Goal: Navigation & Orientation: Find specific page/section

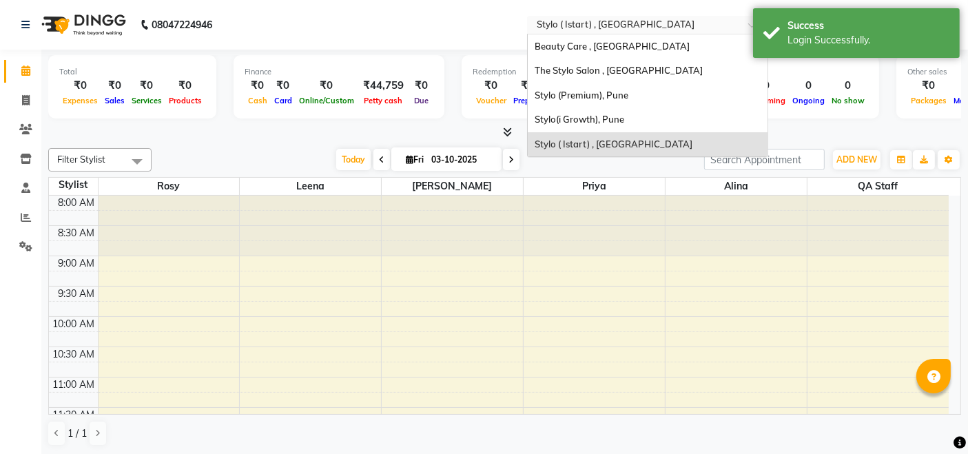
click at [598, 25] on input "text" at bounding box center [634, 26] width 200 height 14
click at [584, 96] on span "Stylo (Premium), Pune" at bounding box center [582, 95] width 94 height 11
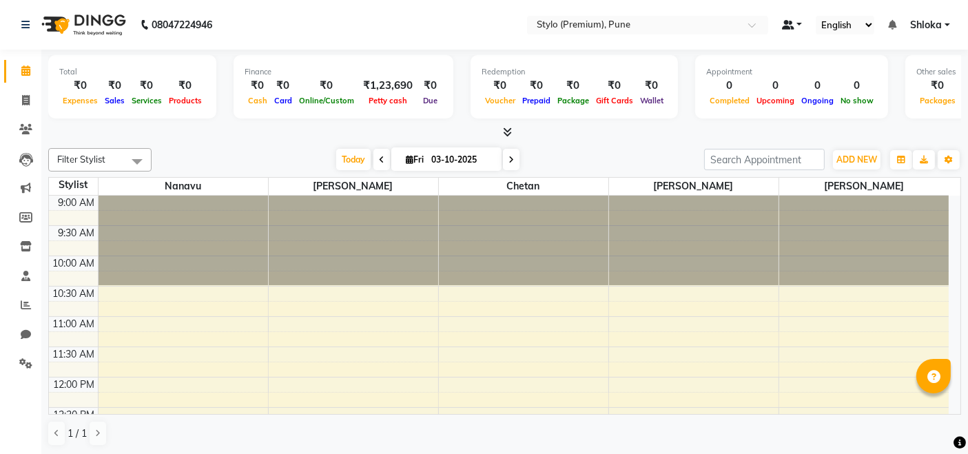
click at [793, 21] on span at bounding box center [788, 25] width 12 height 10
click at [773, 38] on nav "08047224946 Select Location × Stylo (Premium), Pune Default Panel My Panel Engl…" at bounding box center [484, 25] width 968 height 50
click at [892, 23] on icon at bounding box center [892, 25] width 8 height 10
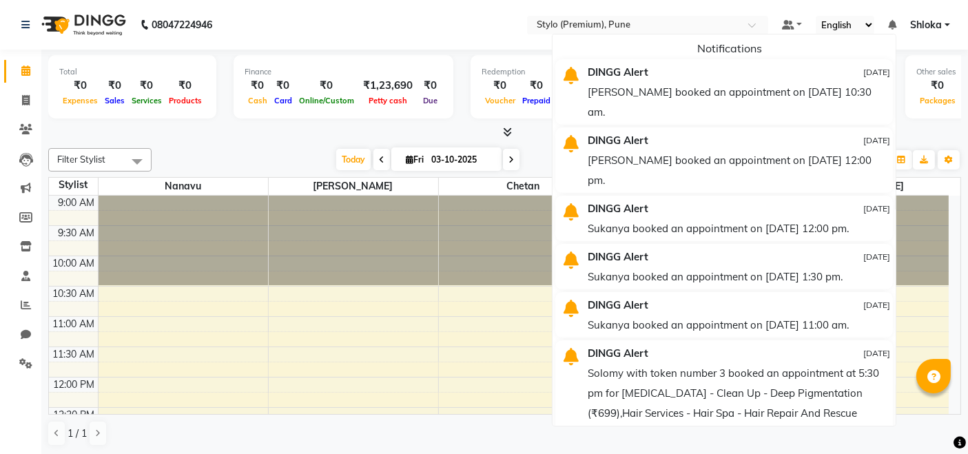
click at [892, 23] on icon at bounding box center [892, 25] width 8 height 10
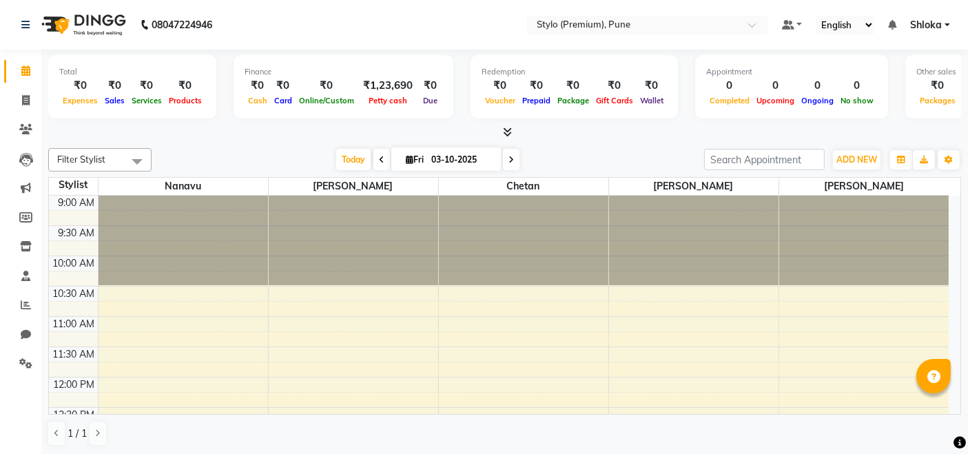
click at [892, 23] on icon at bounding box center [892, 25] width 8 height 10
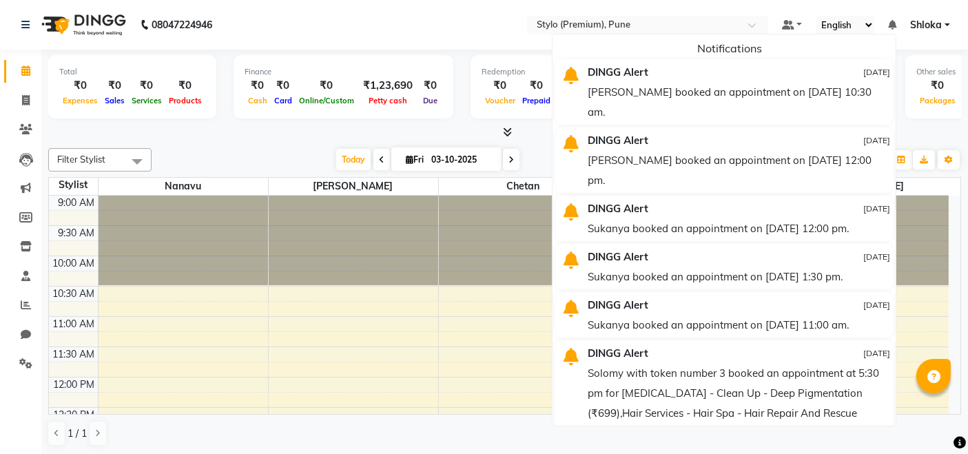
click at [892, 23] on icon at bounding box center [892, 25] width 8 height 10
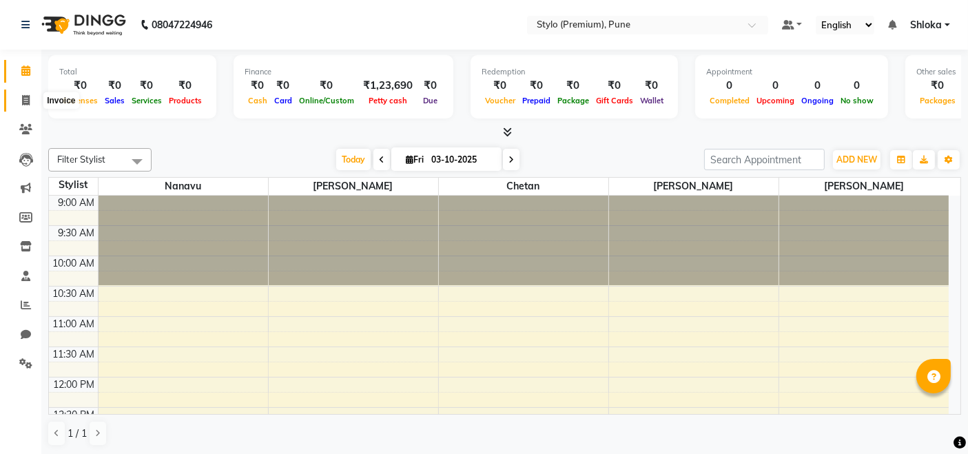
click at [30, 103] on span at bounding box center [26, 101] width 24 height 16
select select "service"
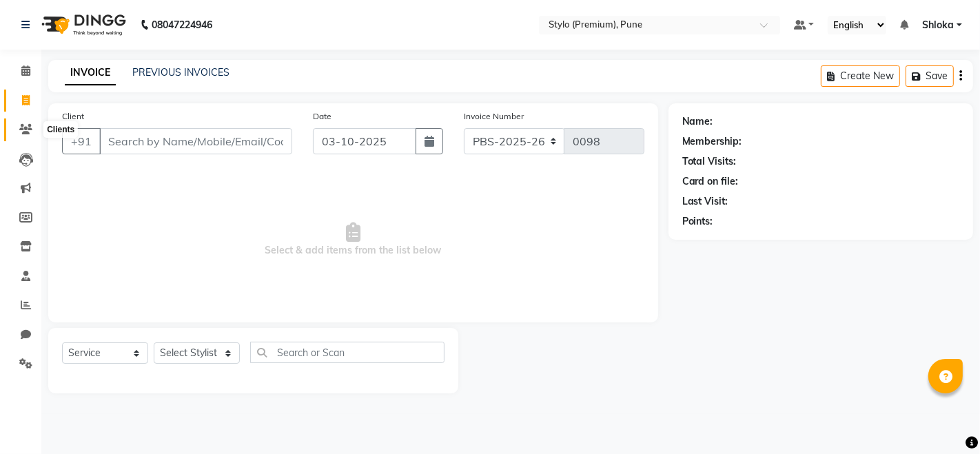
click at [27, 130] on icon at bounding box center [25, 129] width 13 height 10
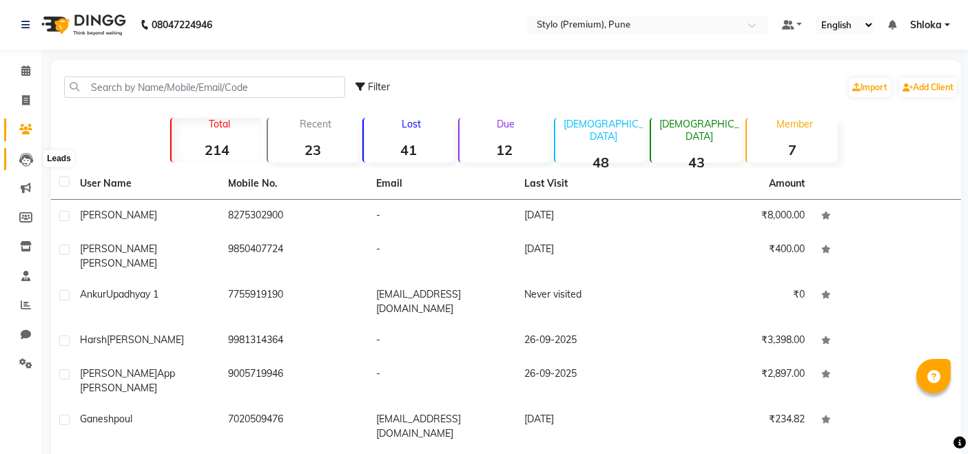
click at [23, 163] on icon at bounding box center [26, 160] width 14 height 14
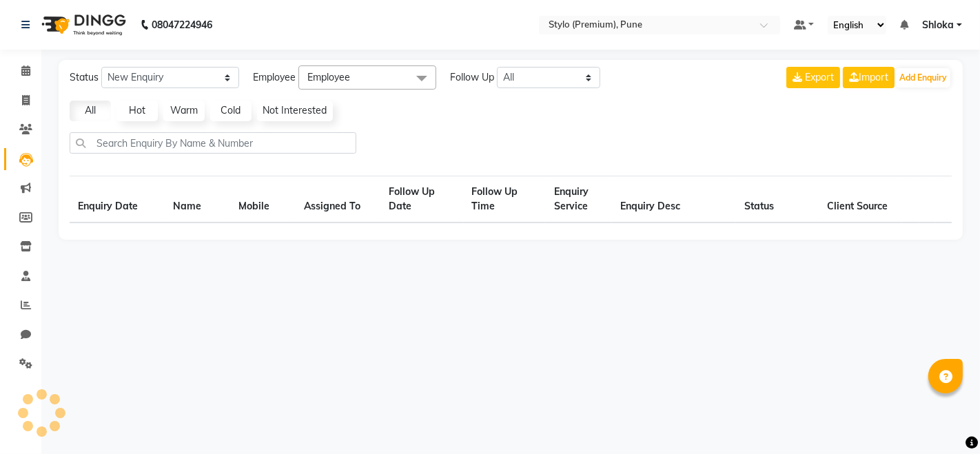
select select "10"
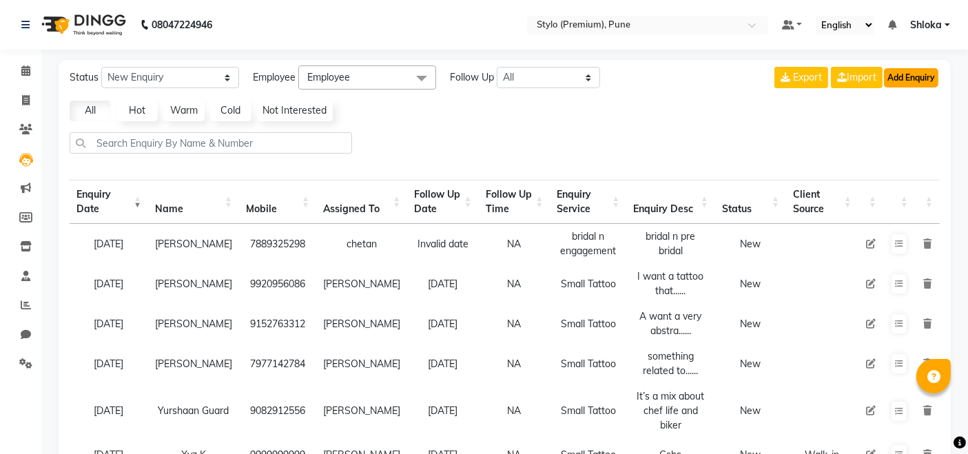
click at [910, 83] on button "Add Enquiry" at bounding box center [911, 77] width 54 height 19
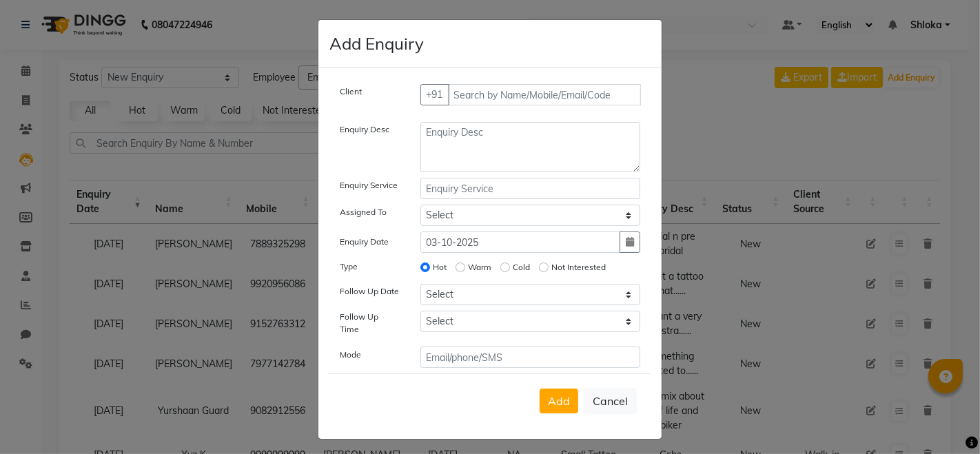
click at [713, 131] on ngb-modal-window "Add Enquiry Client +91 Enquiry Desc Enquiry Service Assigned To Select [PERSON_…" at bounding box center [490, 227] width 980 height 454
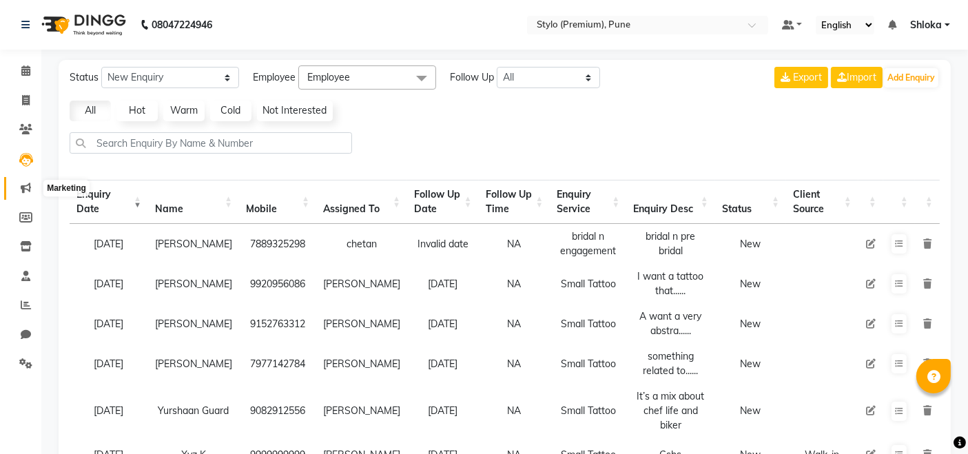
click at [26, 184] on icon at bounding box center [26, 188] width 10 height 10
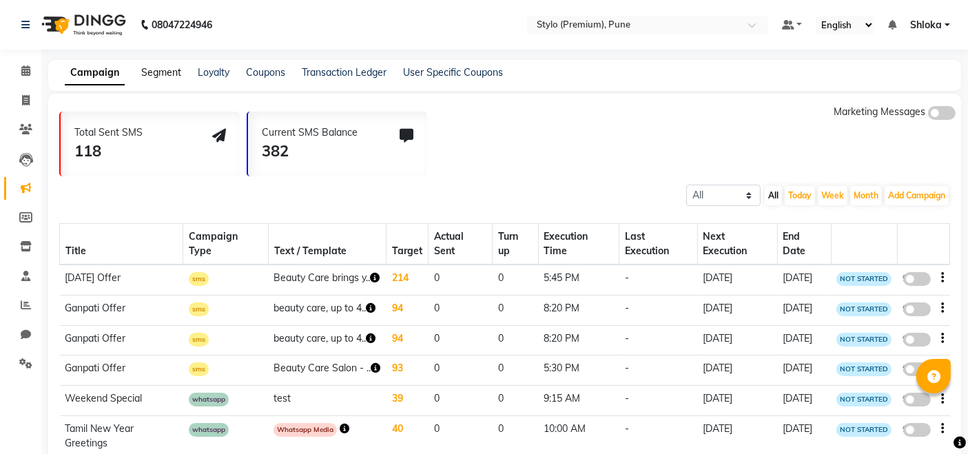
click at [167, 74] on link "Segment" at bounding box center [161, 72] width 40 height 12
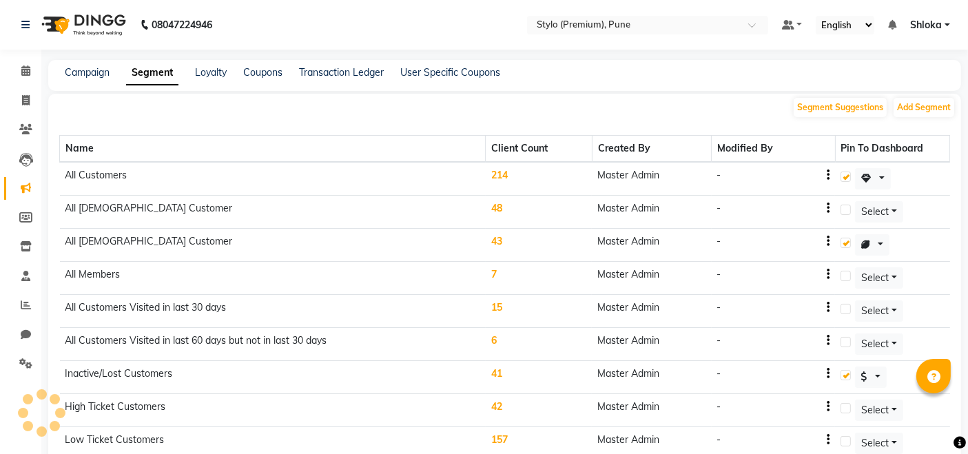
click at [86, 85] on div "Campaign Segment Loyalty Coupons Transaction Ledger User Specific Coupons" at bounding box center [504, 75] width 913 height 31
click at [99, 76] on link "Campaign" at bounding box center [87, 72] width 45 height 12
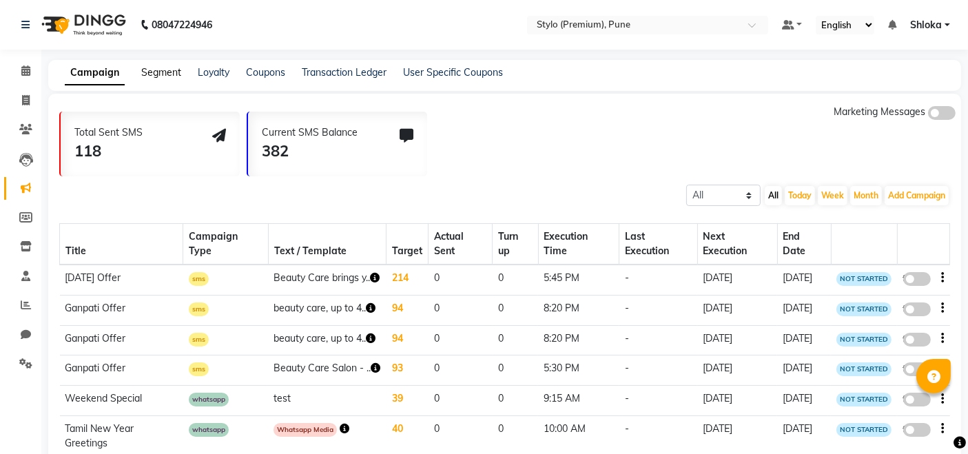
click at [152, 70] on link "Segment" at bounding box center [161, 72] width 40 height 12
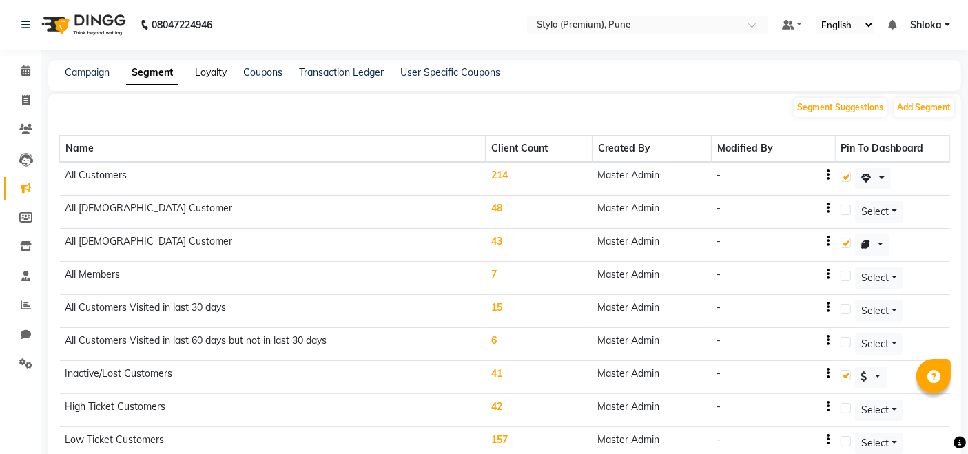
click at [200, 78] on link "Loyalty" at bounding box center [211, 72] width 32 height 12
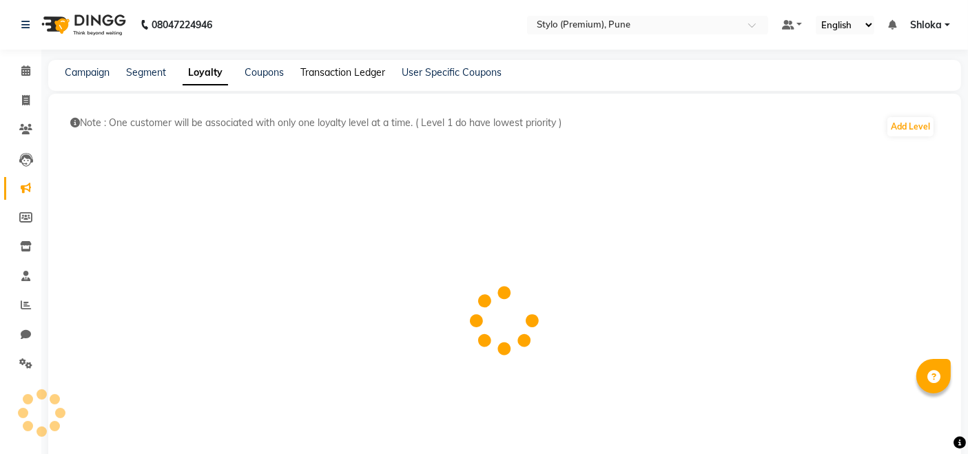
click at [327, 67] on link "Transaction Ledger" at bounding box center [342, 72] width 85 height 12
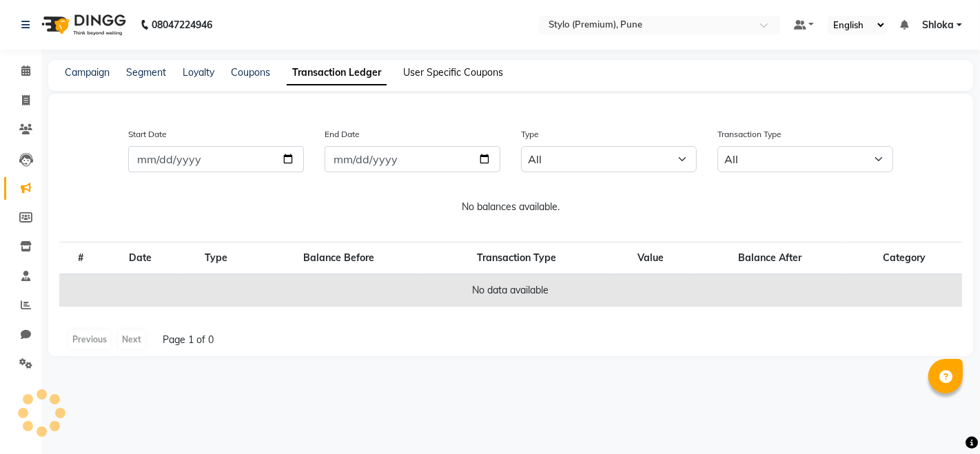
click at [451, 70] on link "User Specific Coupons" at bounding box center [453, 72] width 100 height 12
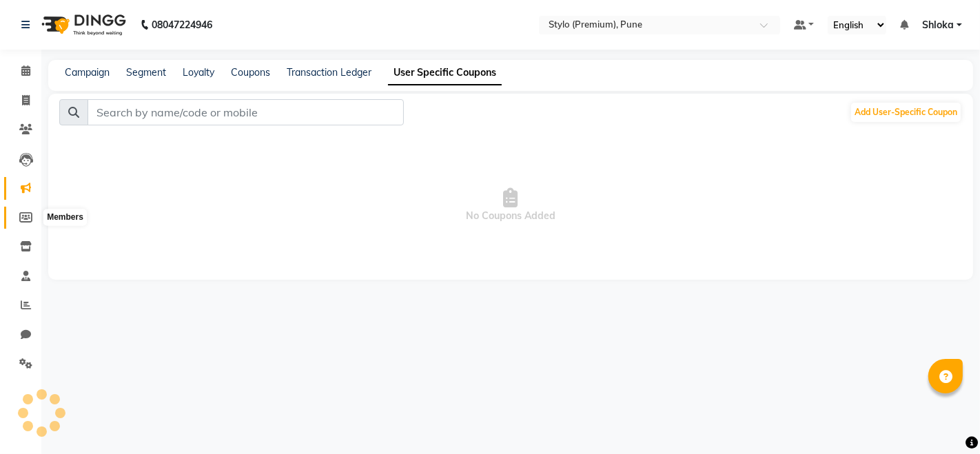
click at [28, 223] on span at bounding box center [26, 218] width 24 height 16
select select
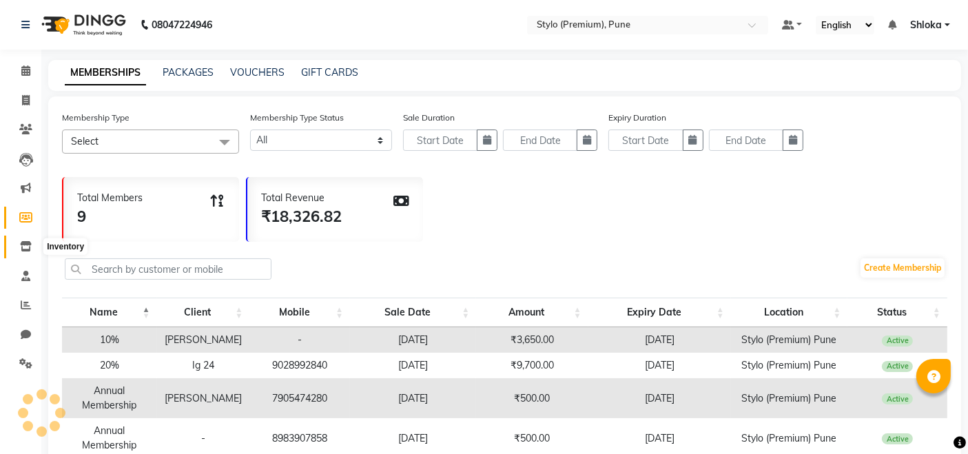
click at [34, 249] on span at bounding box center [26, 247] width 24 height 16
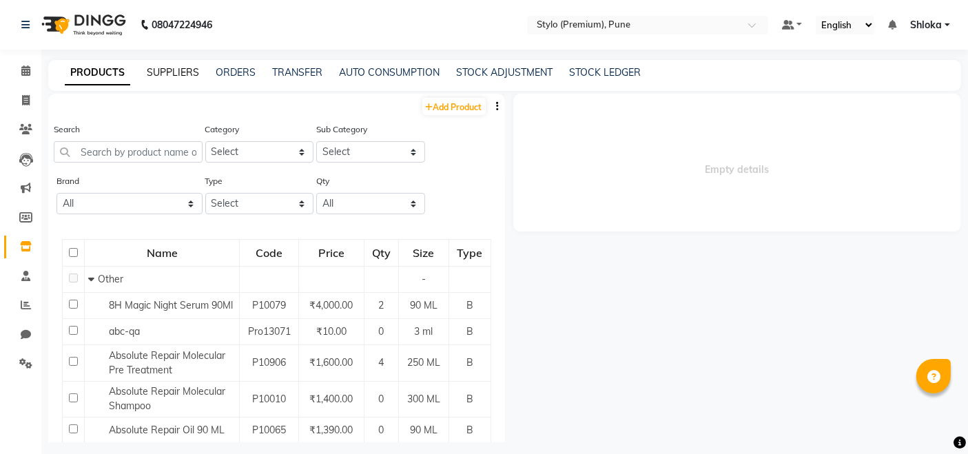
click at [172, 75] on link "SUPPLIERS" at bounding box center [173, 72] width 52 height 12
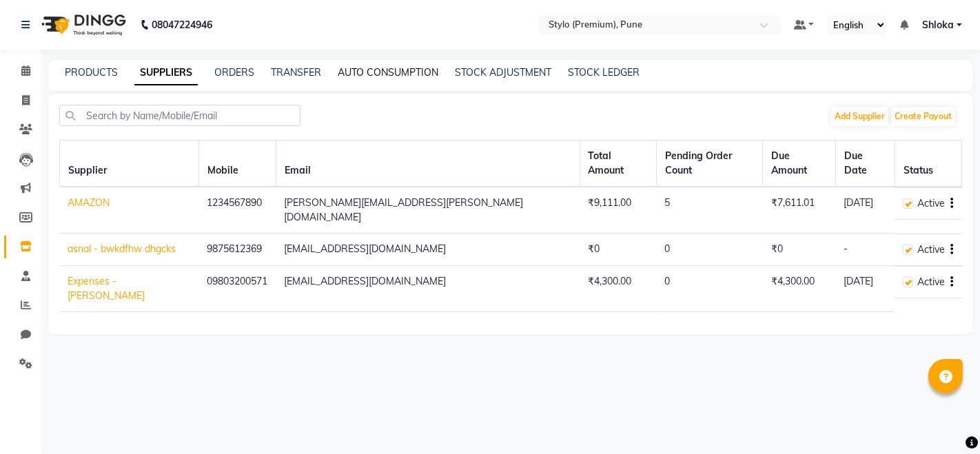
click at [389, 74] on link "AUTO CONSUMPTION" at bounding box center [388, 72] width 101 height 12
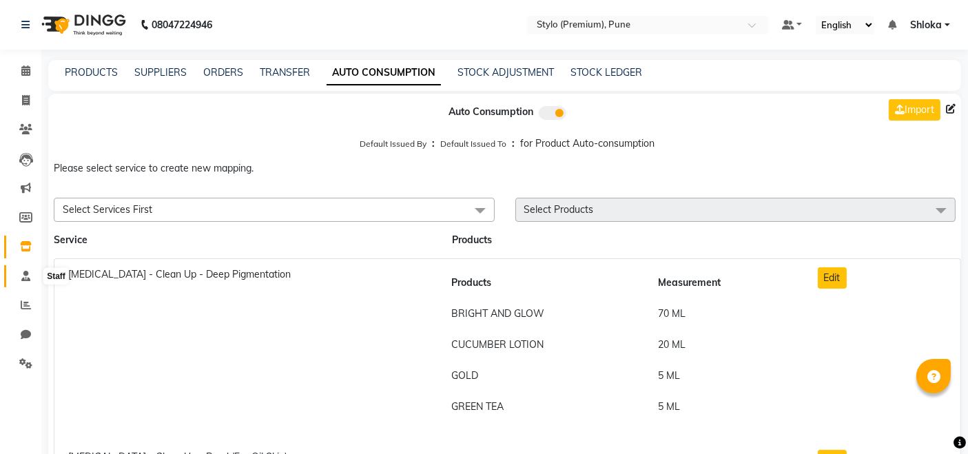
click at [32, 277] on span at bounding box center [26, 277] width 24 height 16
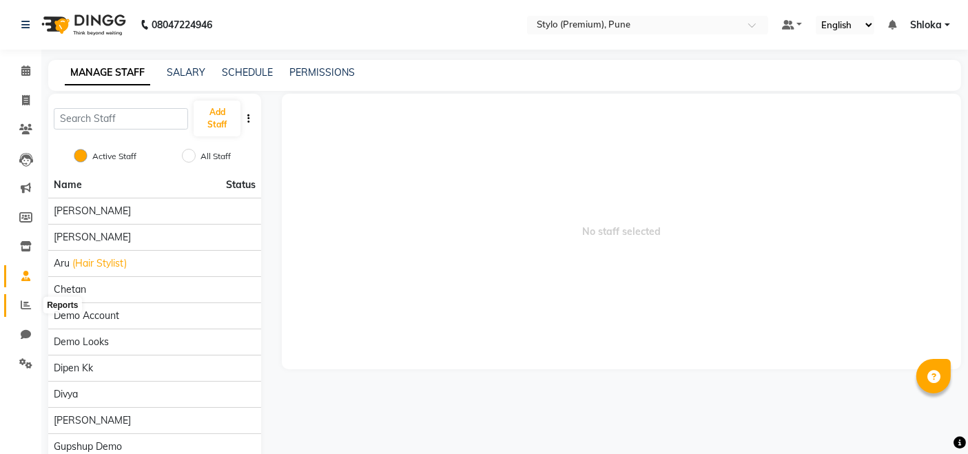
click at [19, 302] on span at bounding box center [26, 306] width 24 height 16
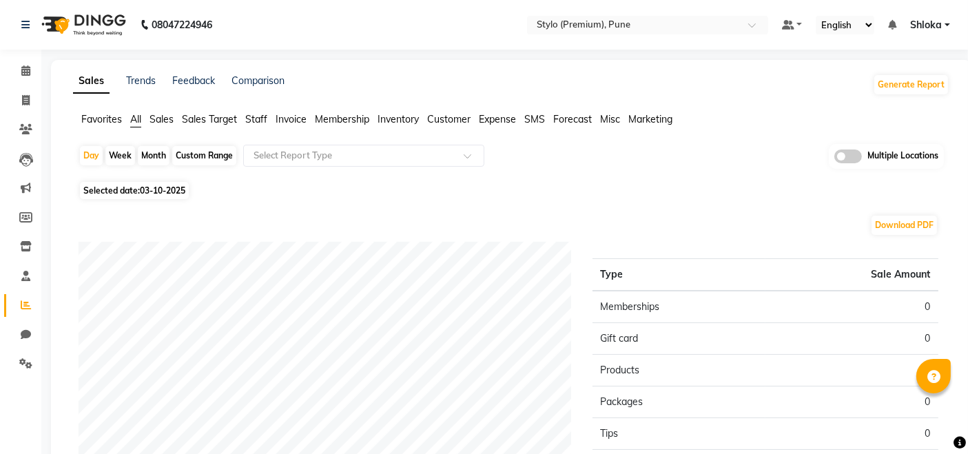
click at [159, 125] on span "Sales" at bounding box center [162, 119] width 24 height 12
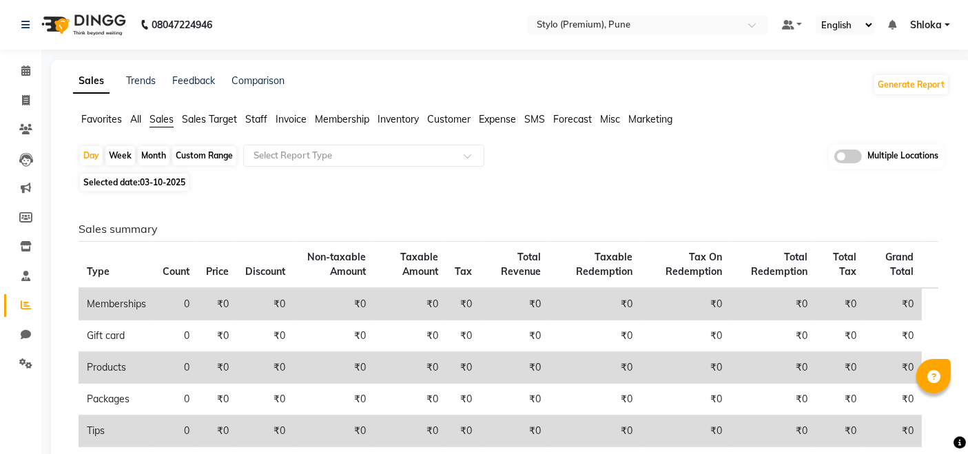
click at [209, 126] on li "Sales Target" at bounding box center [209, 119] width 55 height 14
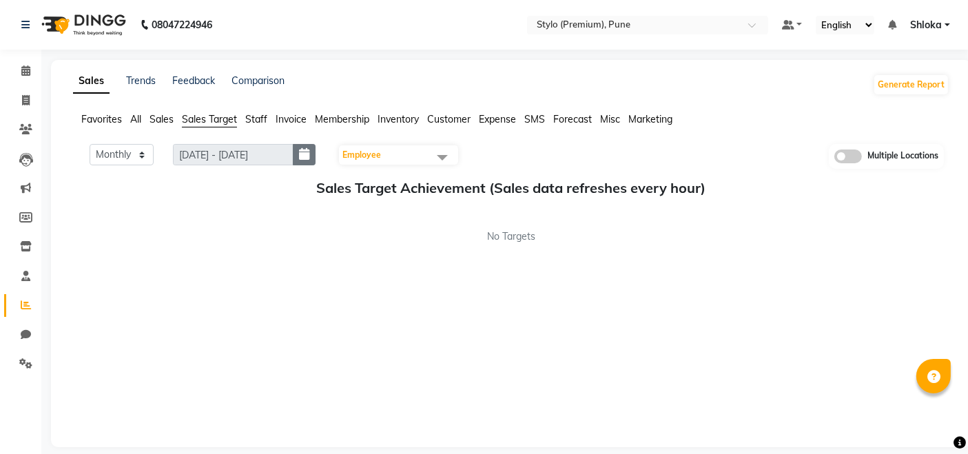
click at [306, 154] on icon "button" at bounding box center [304, 154] width 10 height 1
select select "10"
select select "2025"
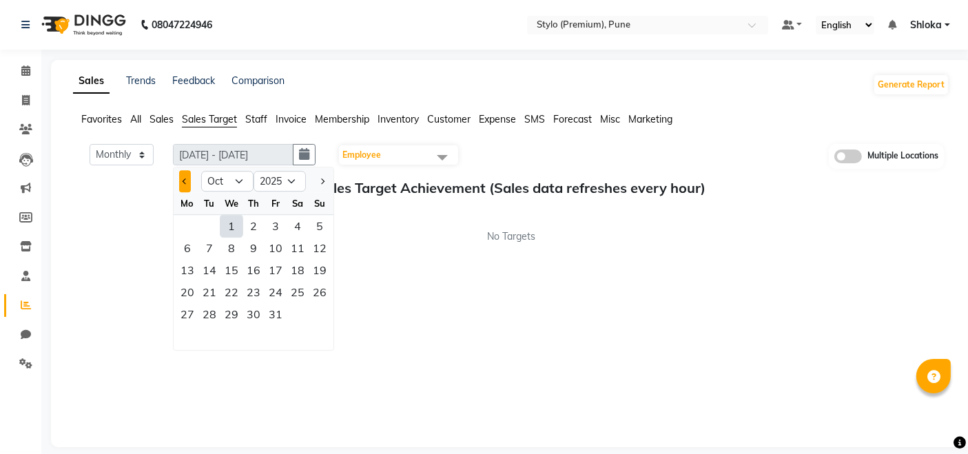
click at [187, 180] on span "Previous month" at bounding box center [186, 181] width 6 height 6
select select "9"
click at [190, 224] on div "1" at bounding box center [187, 226] width 22 height 22
type input "[DATE] - [DATE]"
click at [212, 314] on div "30" at bounding box center [209, 314] width 22 height 22
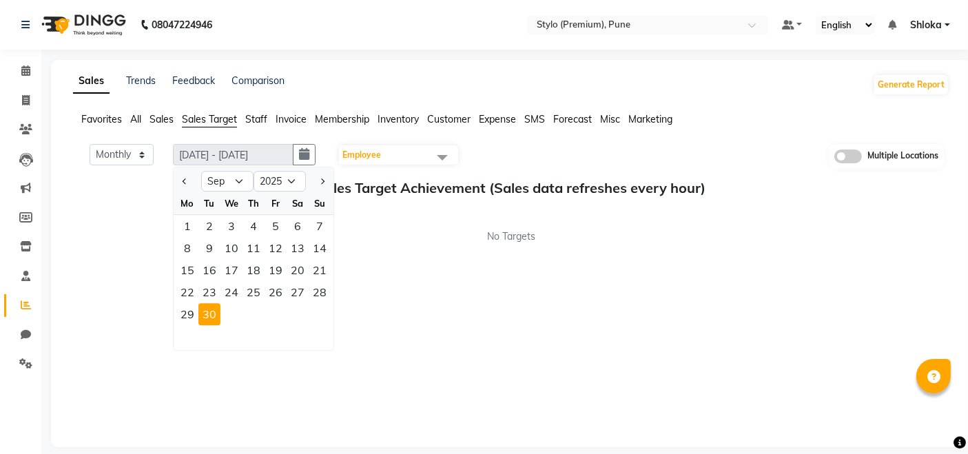
click at [346, 323] on div "Monthly Weekly [DATE] - [DATE] [DATE] Jan Feb Mar Apr May Jun [DATE] Aug Sep Oc…" at bounding box center [511, 288] width 877 height 289
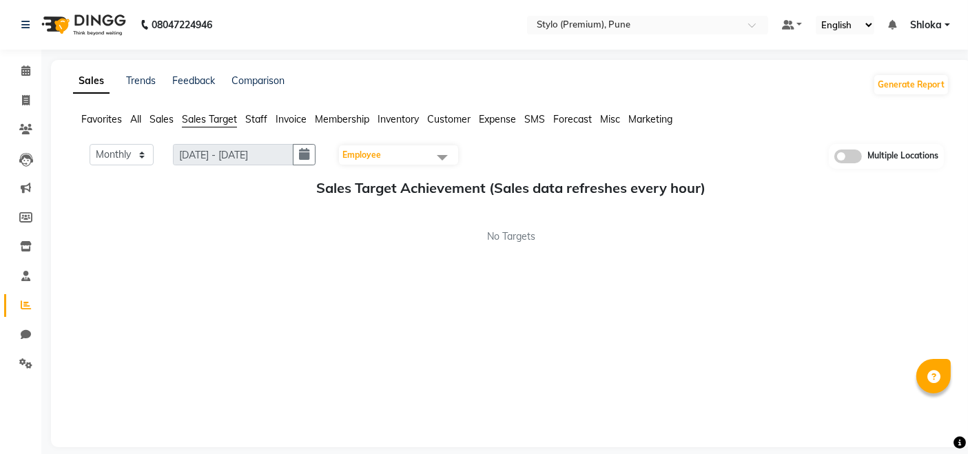
click at [256, 122] on span "Staff" at bounding box center [256, 119] width 22 height 12
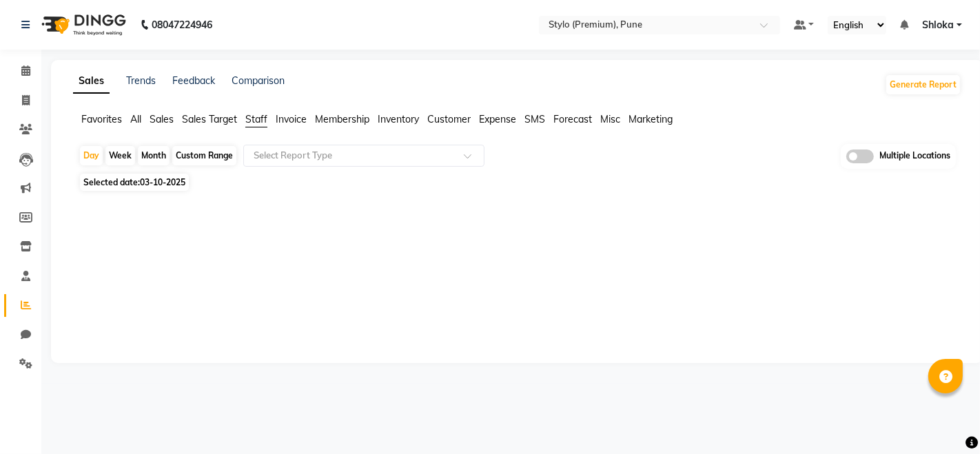
click at [159, 185] on span "03-10-2025" at bounding box center [162, 182] width 45 height 10
select select "10"
select select "2025"
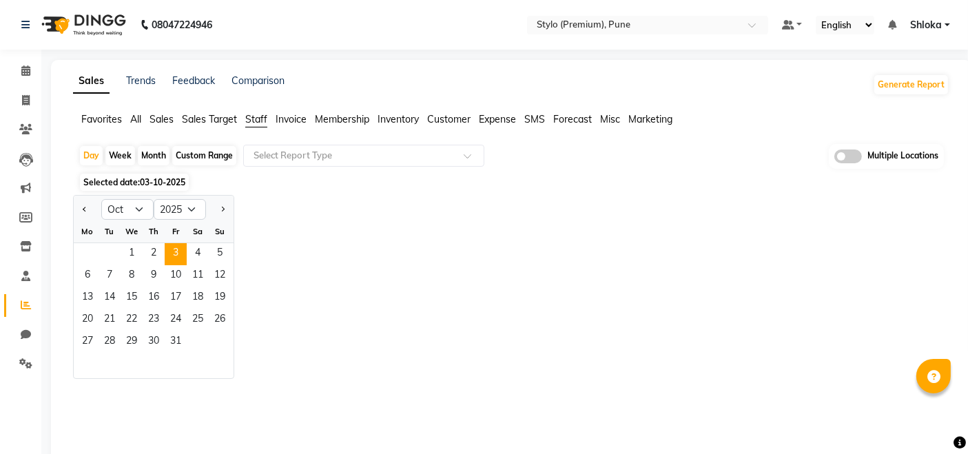
click at [155, 164] on div "Month" at bounding box center [154, 155] width 32 height 19
select select "10"
select select "2025"
click at [150, 151] on div "Month" at bounding box center [154, 155] width 32 height 19
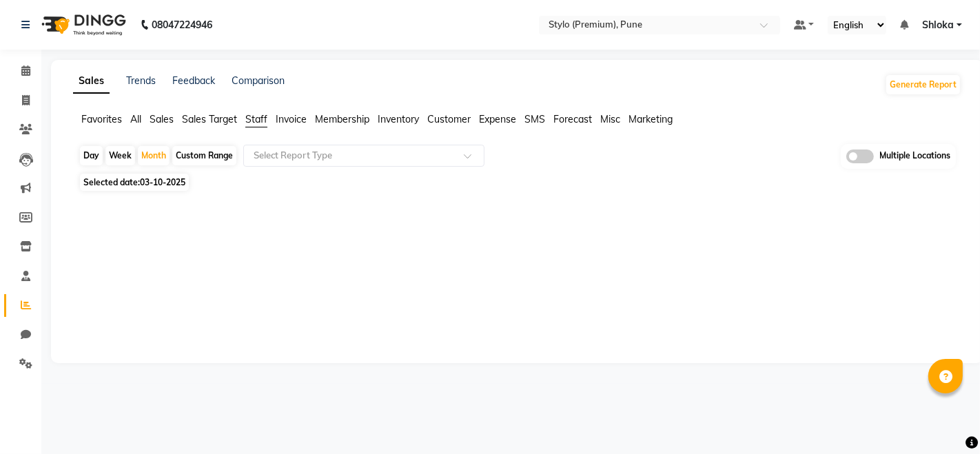
click at [163, 183] on span "03-10-2025" at bounding box center [162, 182] width 45 height 10
select select "10"
select select "2025"
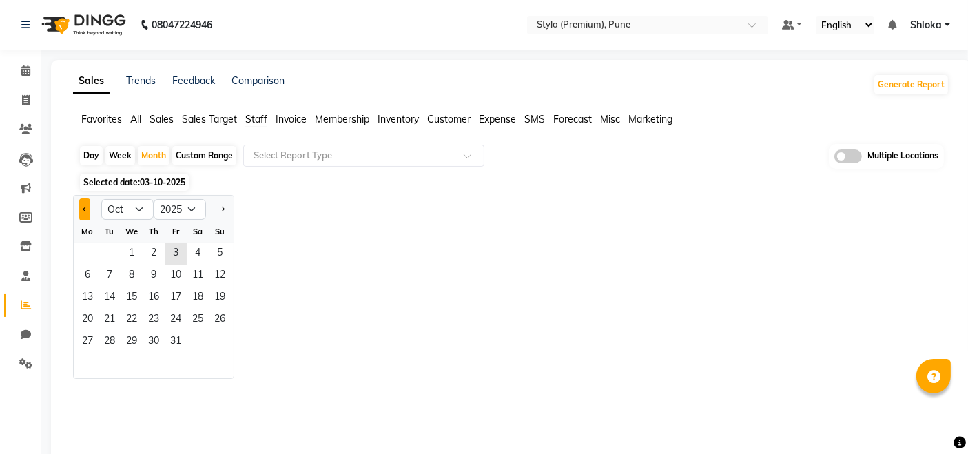
click at [83, 211] on button "Previous month" at bounding box center [84, 209] width 11 height 22
select select "9"
click at [90, 256] on span "1" at bounding box center [87, 254] width 22 height 22
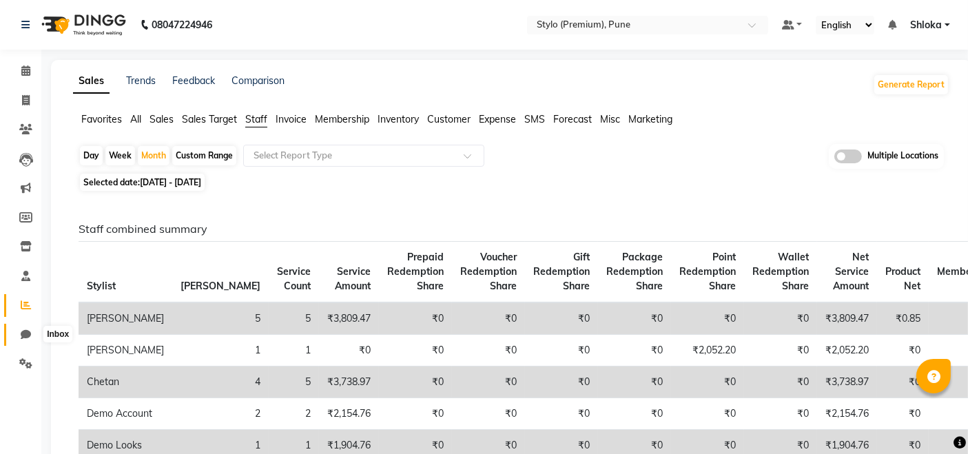
click at [25, 331] on icon at bounding box center [26, 334] width 10 height 10
select select "100"
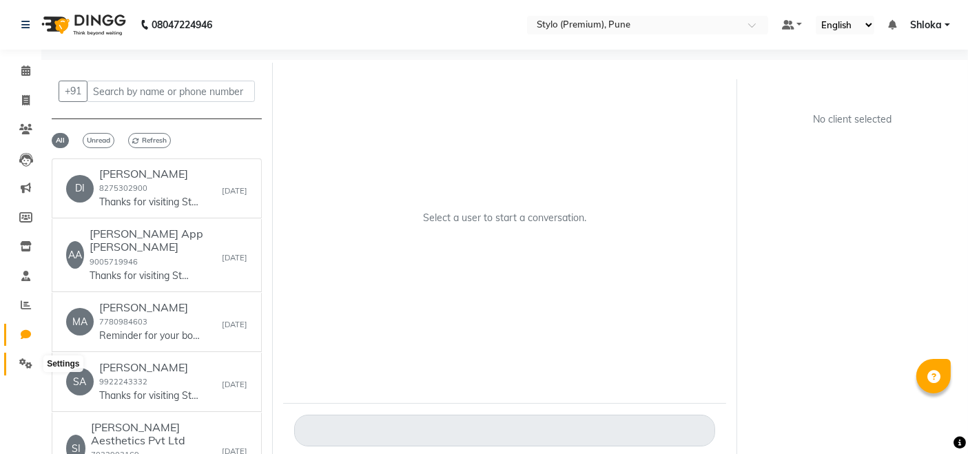
click at [25, 363] on icon at bounding box center [25, 363] width 13 height 10
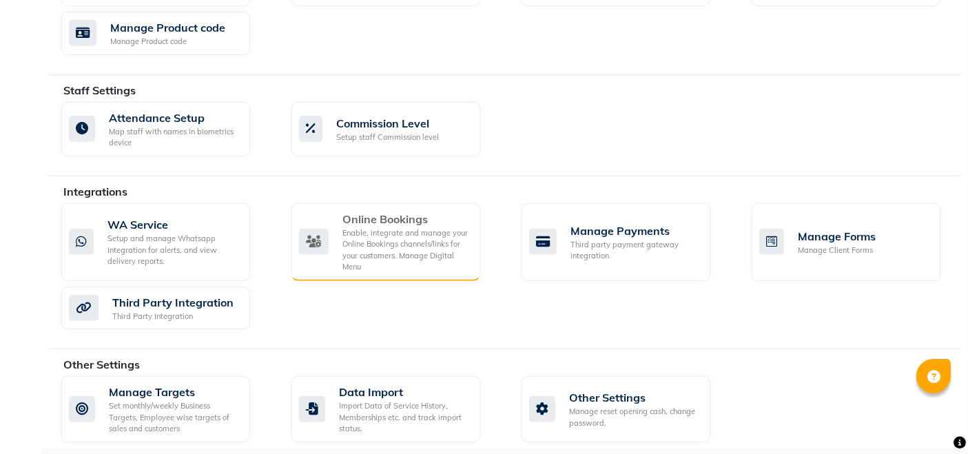
scroll to position [684, 0]
click at [353, 239] on div "Enable, integrate and manage your Online Bookings channels/links for your custo…" at bounding box center [406, 249] width 127 height 45
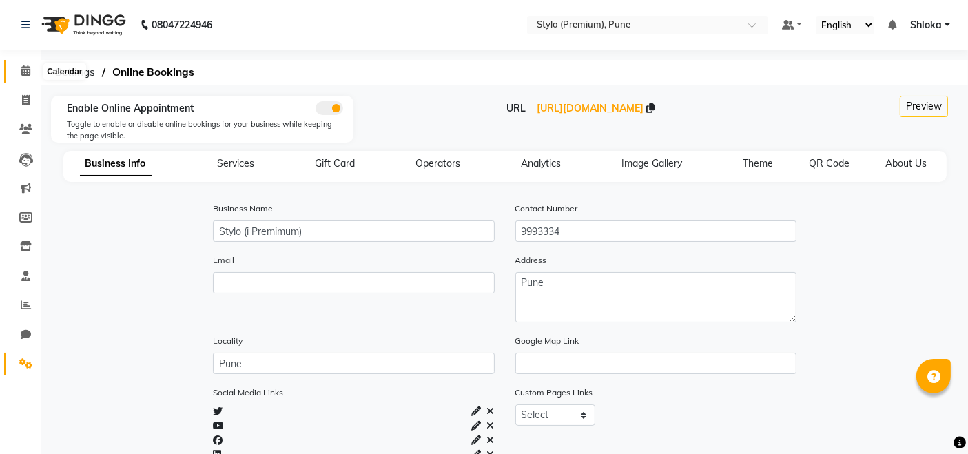
click at [30, 67] on icon at bounding box center [25, 70] width 9 height 10
